Goal: Task Accomplishment & Management: Use online tool/utility

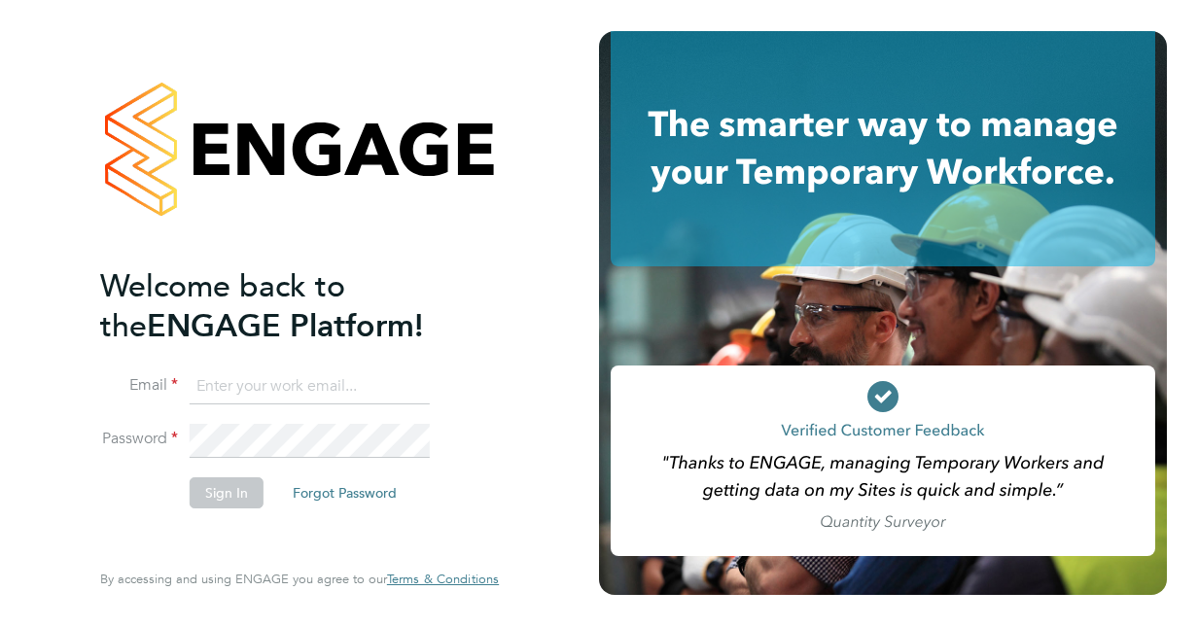
type input "Fiona.Oshea@justice.gov.uk"
click at [211, 498] on button "Sign In" at bounding box center [227, 493] width 74 height 31
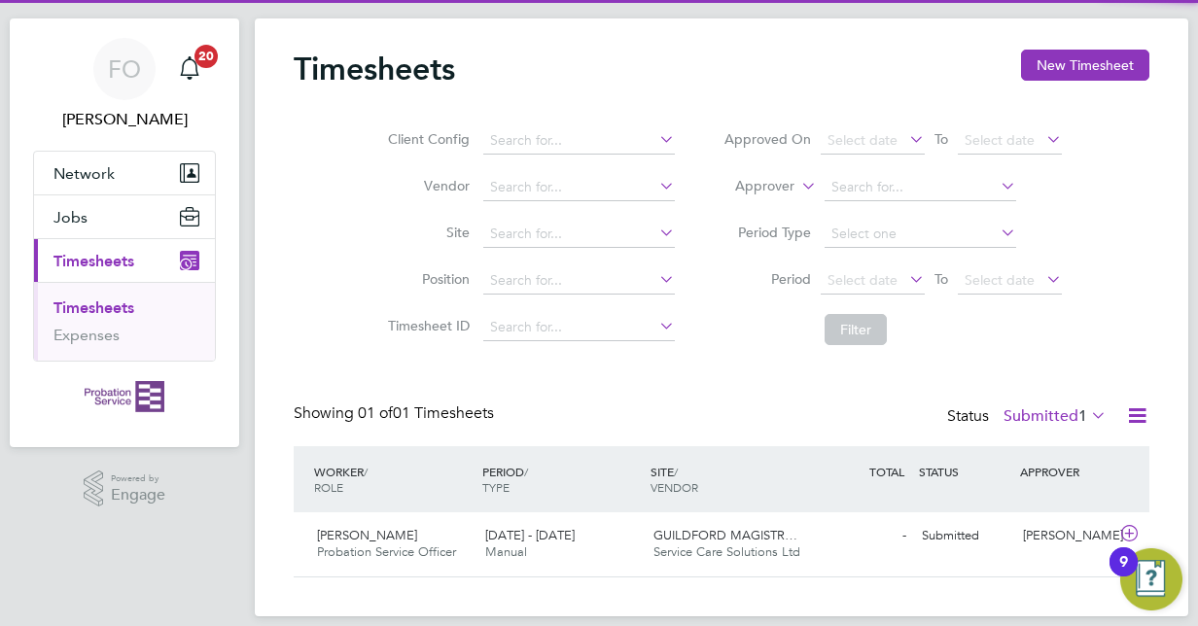
scroll to position [56, 0]
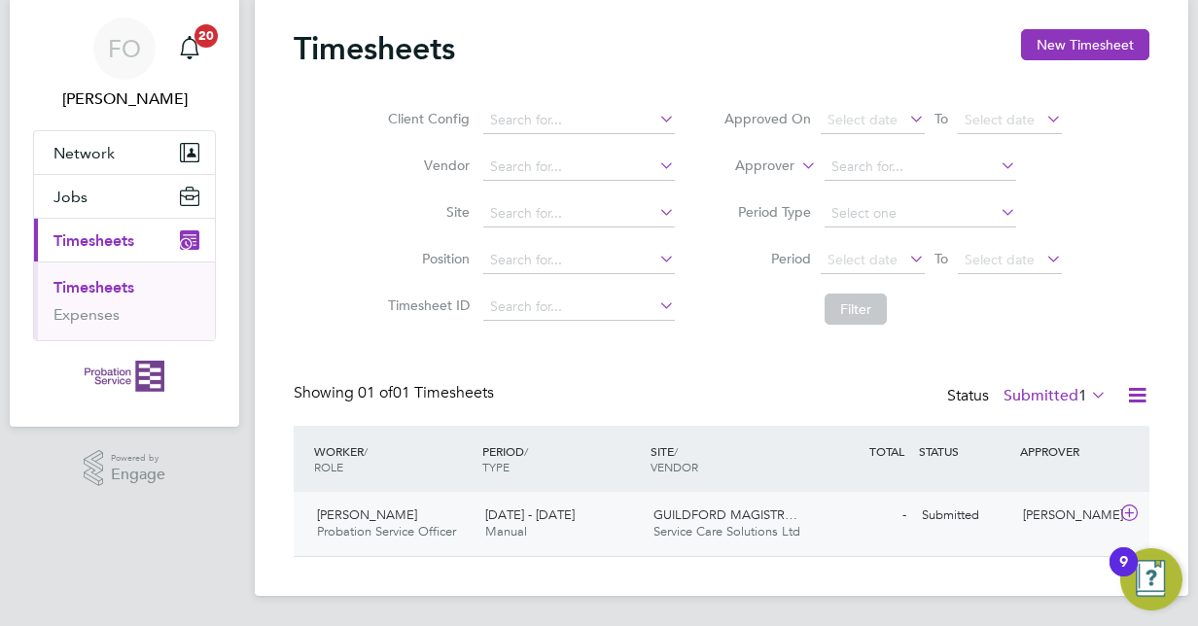
click at [932, 511] on div "Submitted" at bounding box center [964, 516] width 101 height 32
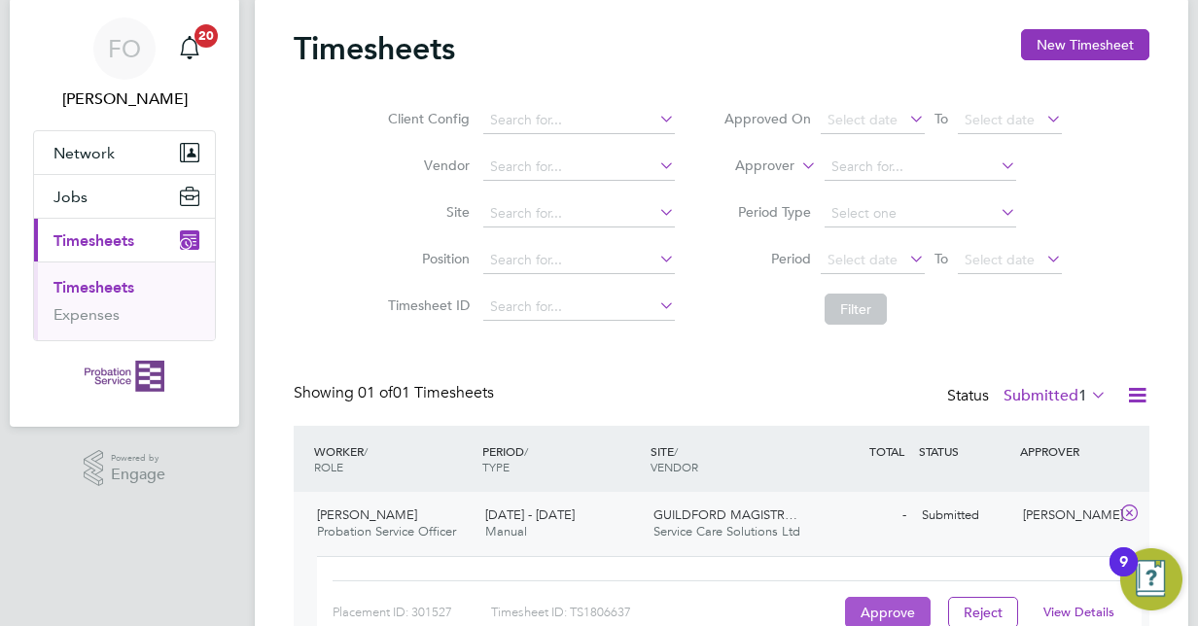
click at [897, 607] on button "Approve" at bounding box center [888, 612] width 86 height 31
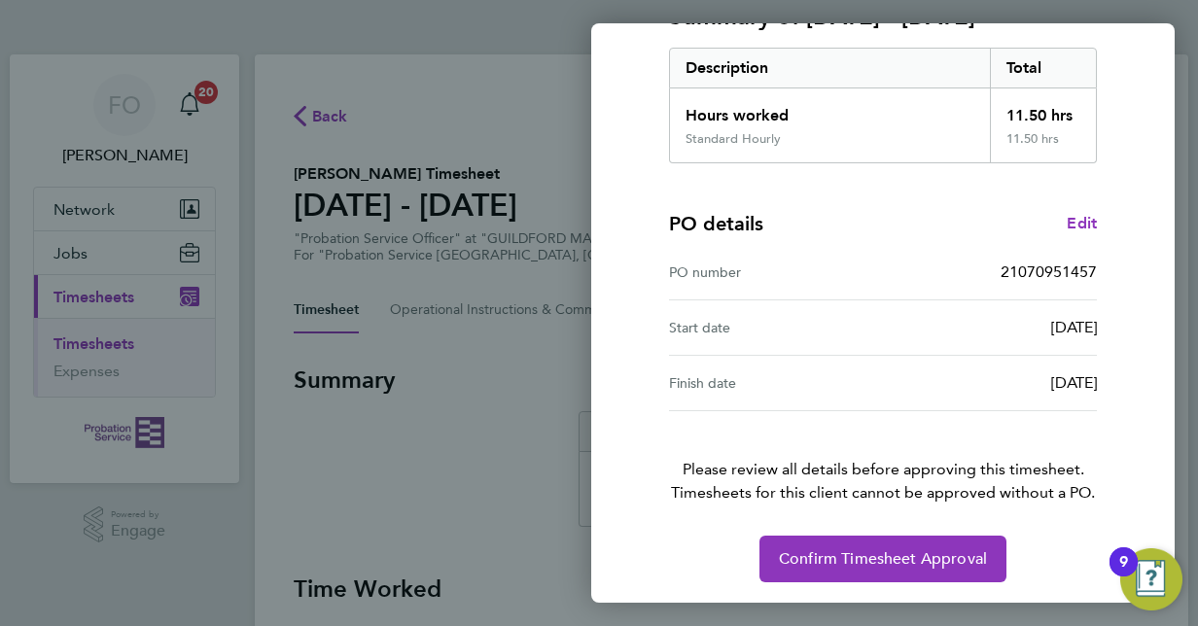
scroll to position [303, 0]
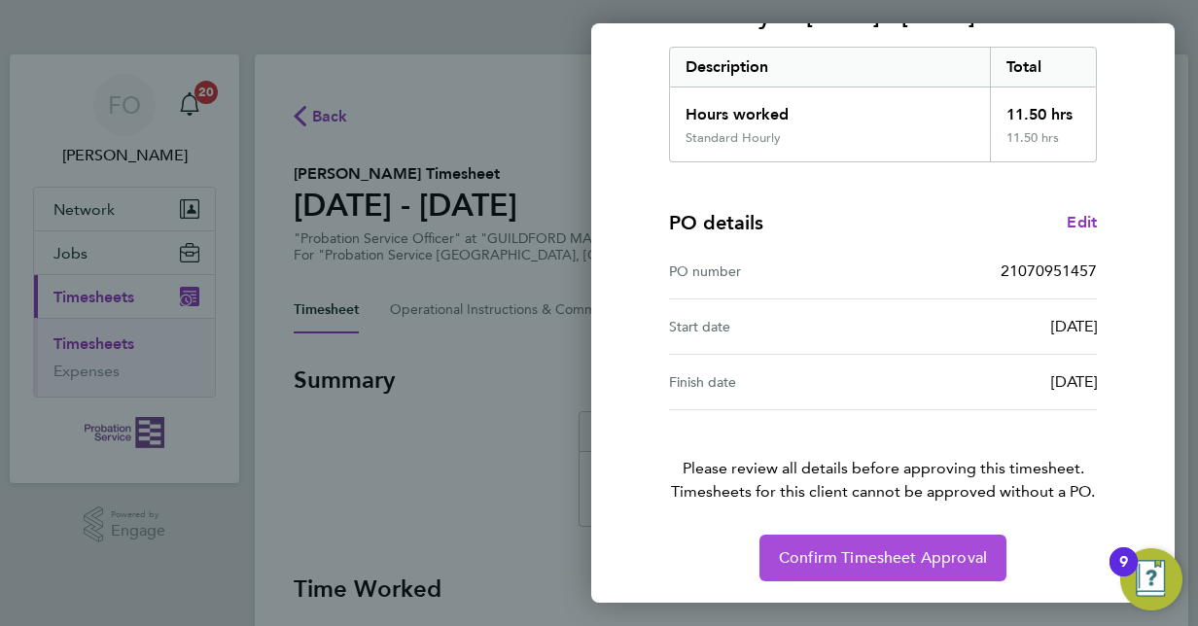
click at [907, 557] on span "Confirm Timesheet Approval" at bounding box center [883, 558] width 208 height 19
